Goal: Task Accomplishment & Management: Manage account settings

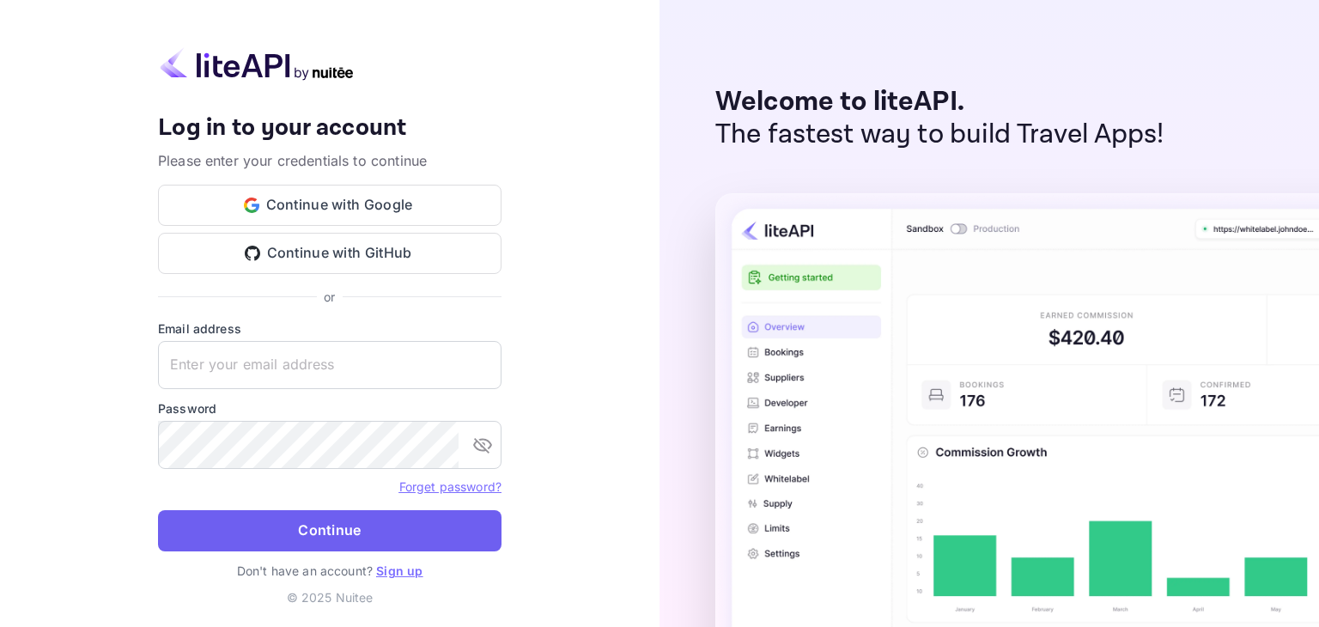
type input "[EMAIL_ADDRESS][DOMAIN_NAME]"
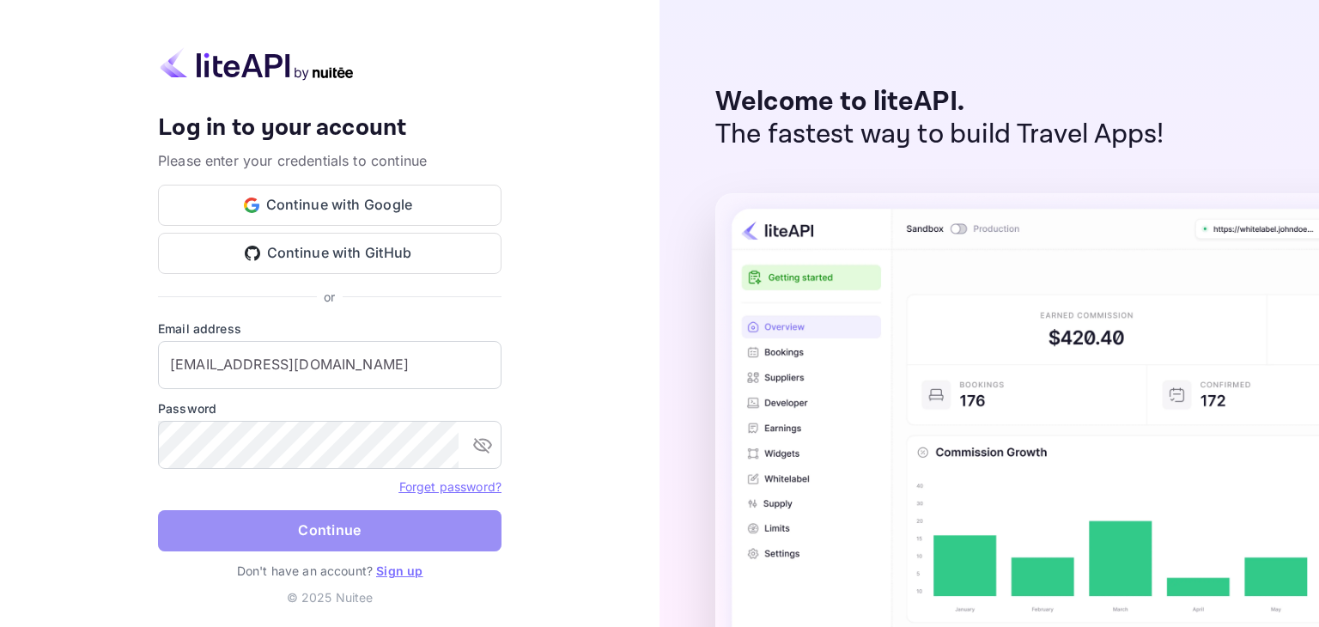
click at [320, 526] on button "Continue" at bounding box center [330, 530] width 344 height 41
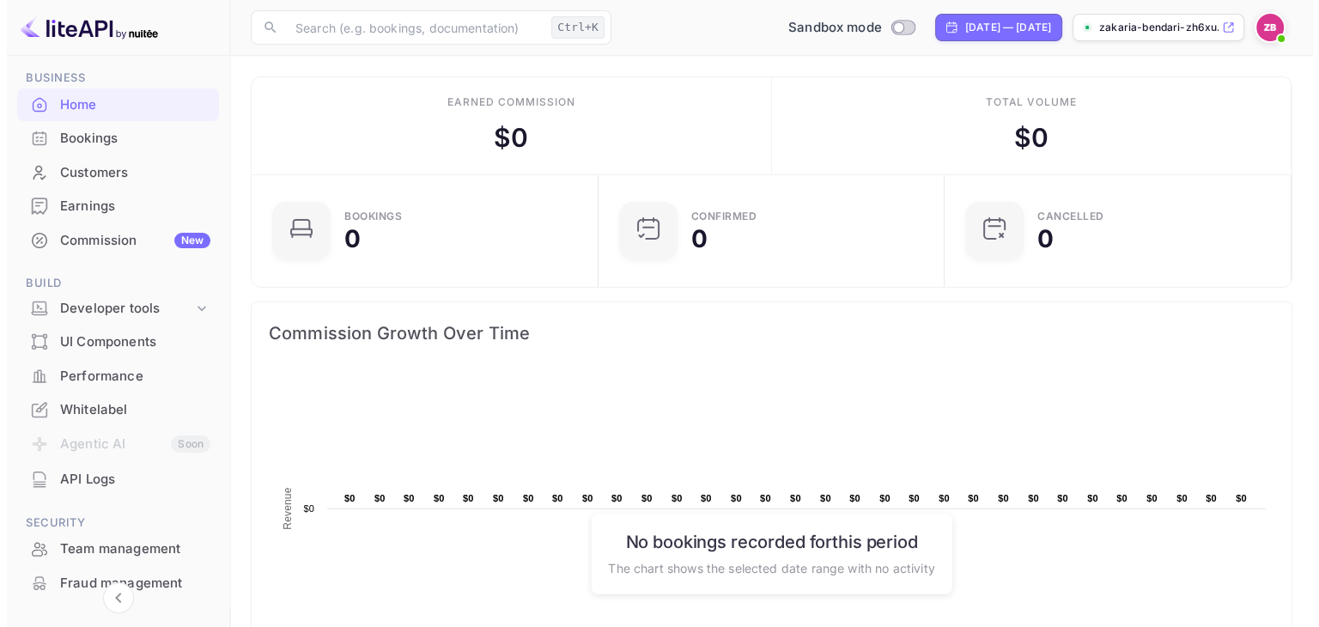
scroll to position [65, 0]
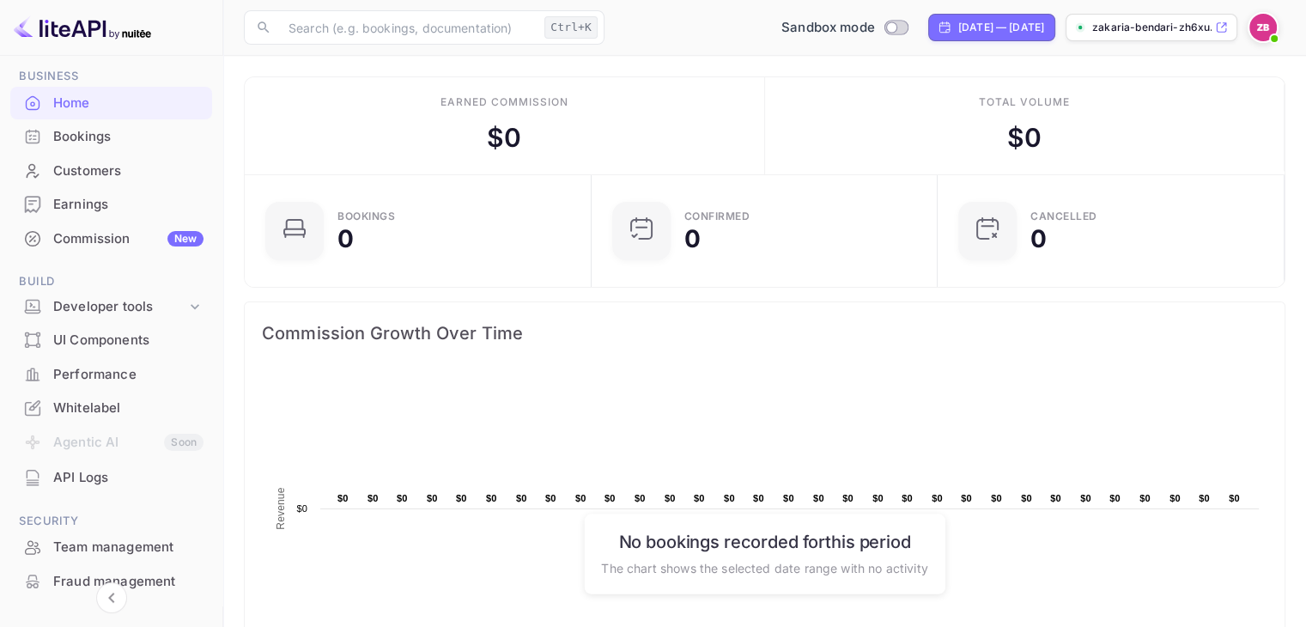
click at [93, 134] on div "Bookings" at bounding box center [128, 137] width 150 height 20
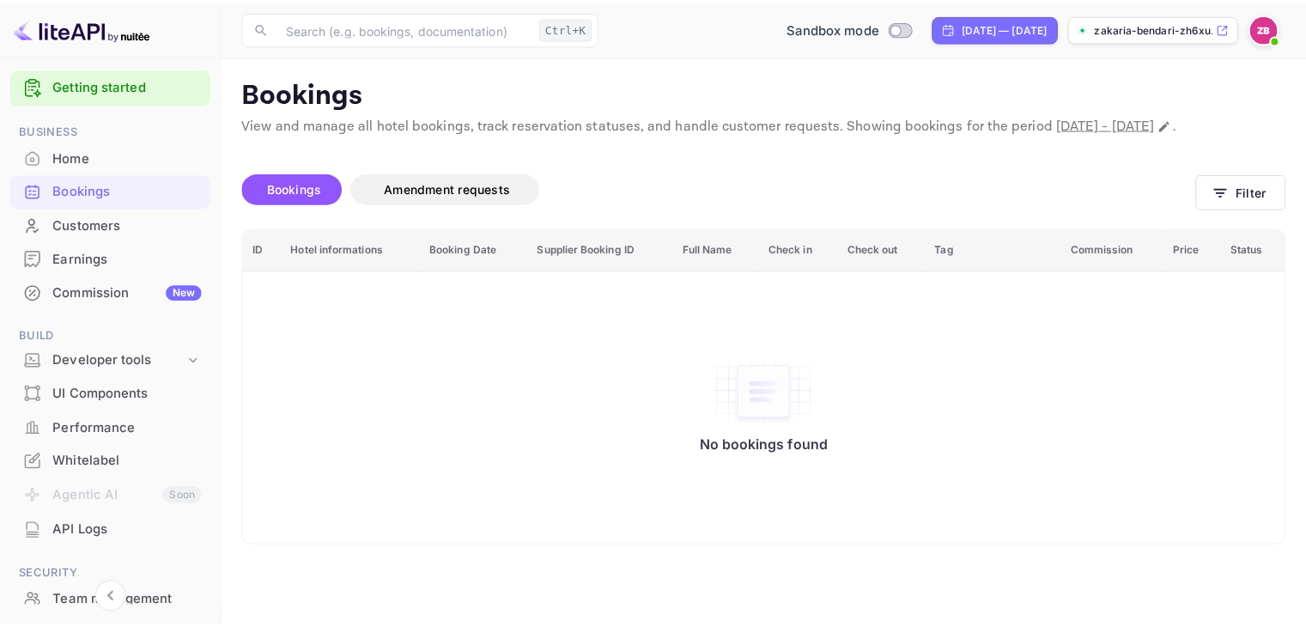
scroll to position [11, 0]
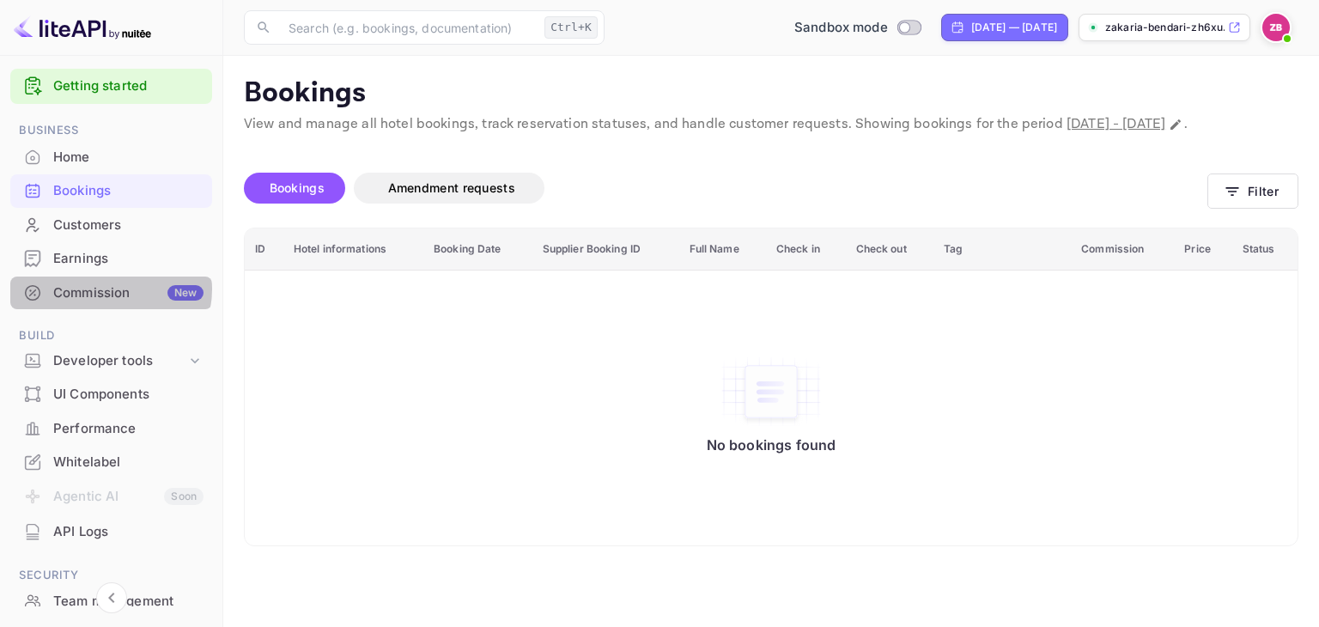
click at [105, 289] on div "Commission New" at bounding box center [128, 293] width 150 height 20
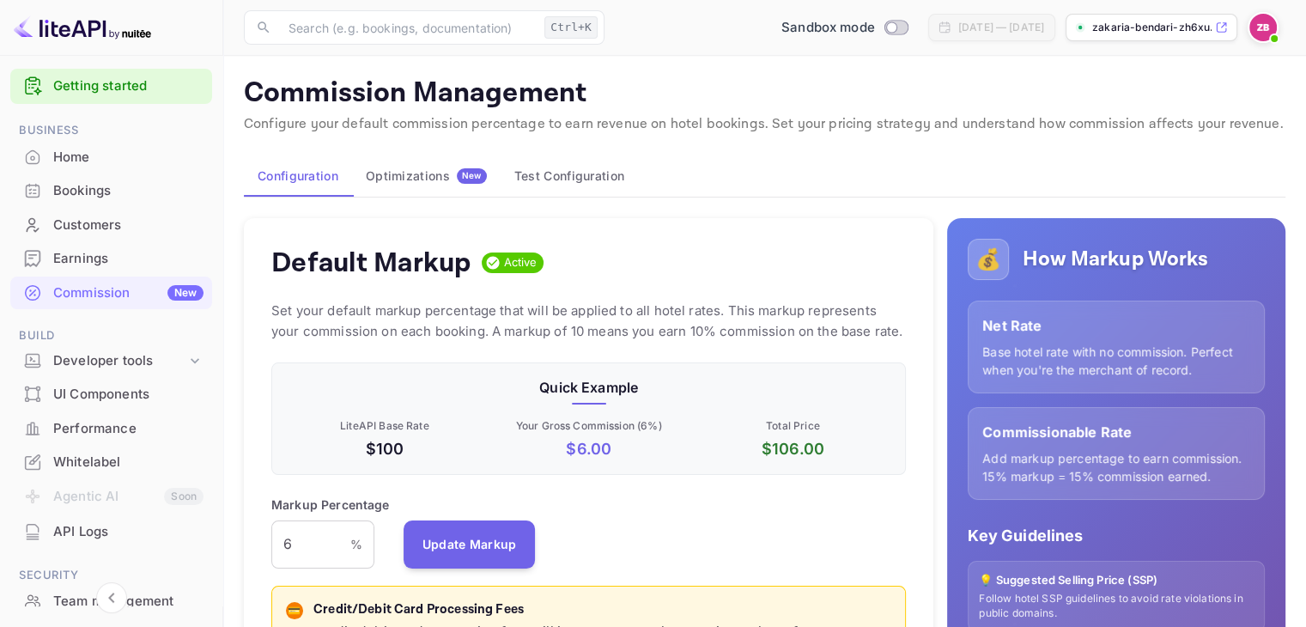
scroll to position [292, 622]
click at [107, 469] on div "Whitelabel" at bounding box center [128, 463] width 150 height 20
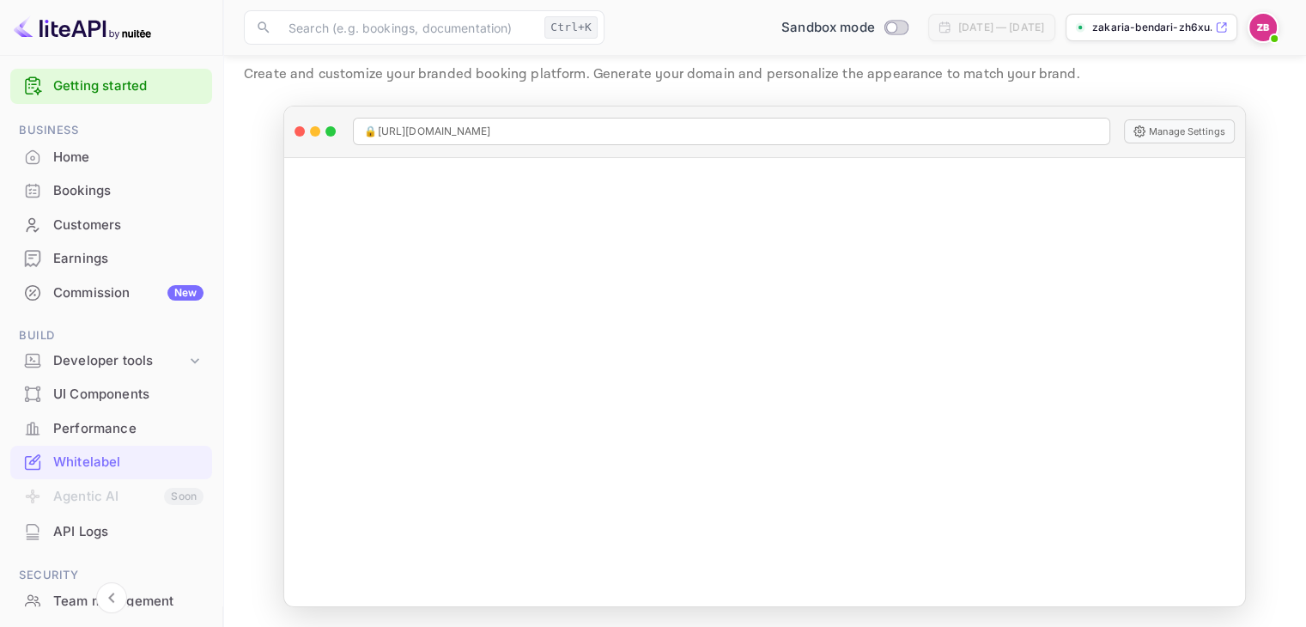
scroll to position [49, 0]
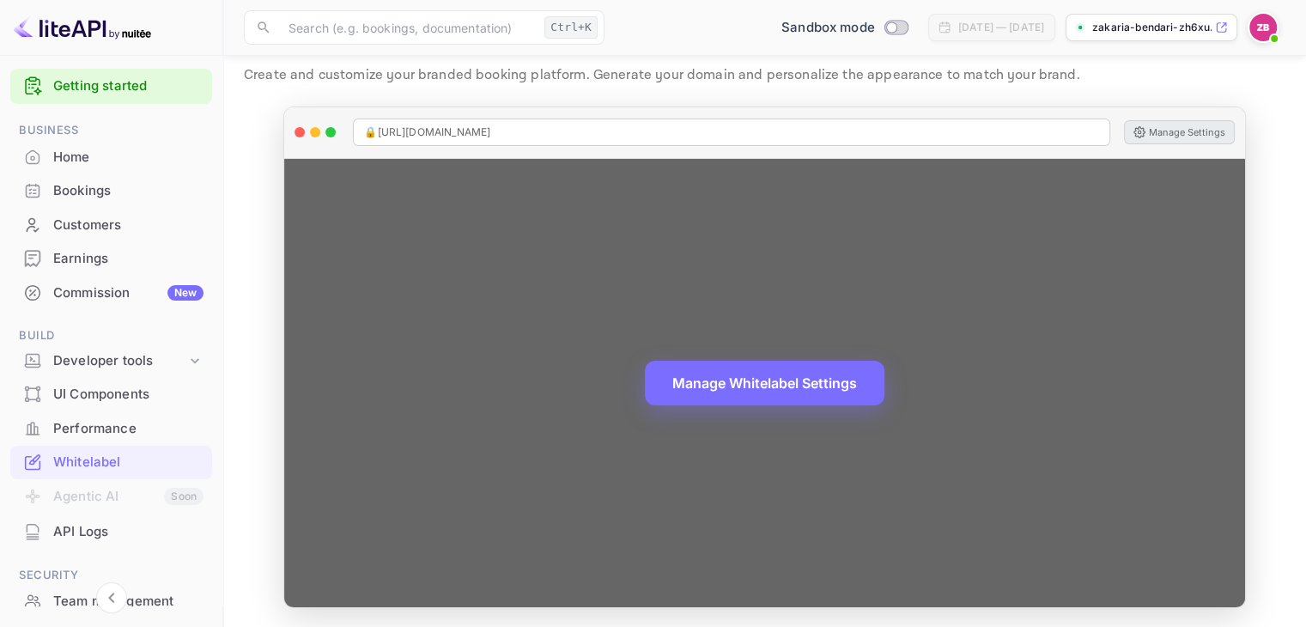
click at [1196, 131] on button "Manage Settings" at bounding box center [1179, 132] width 111 height 24
